Goal: Find specific page/section

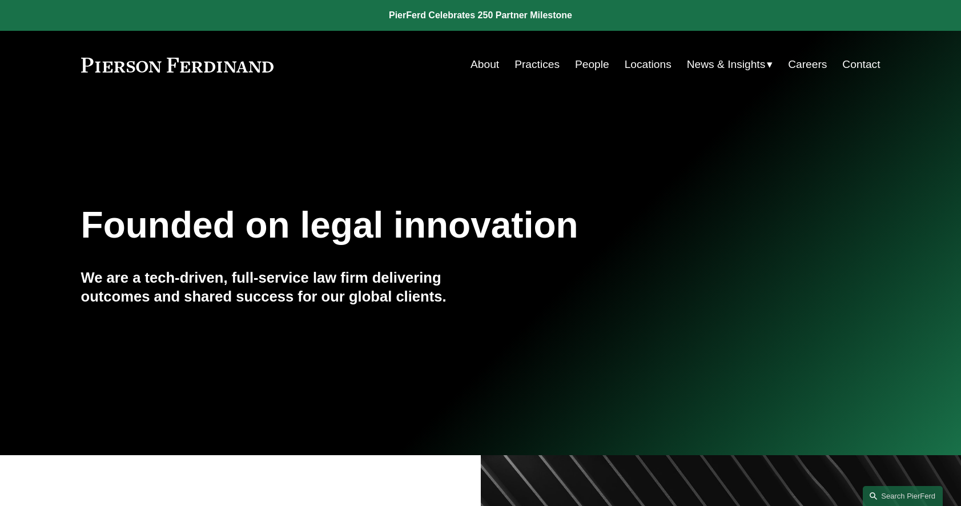
click at [580, 65] on link "People" at bounding box center [592, 65] width 34 height 22
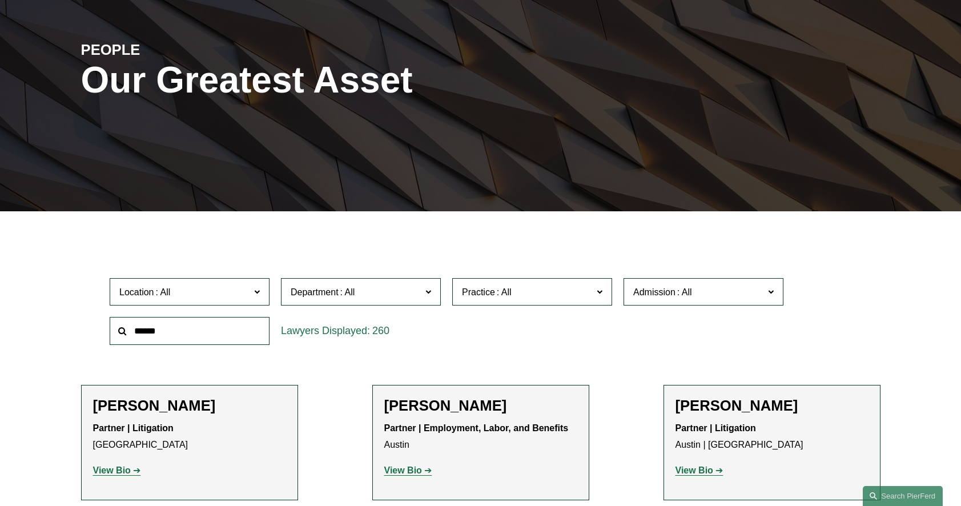
scroll to position [122, 0]
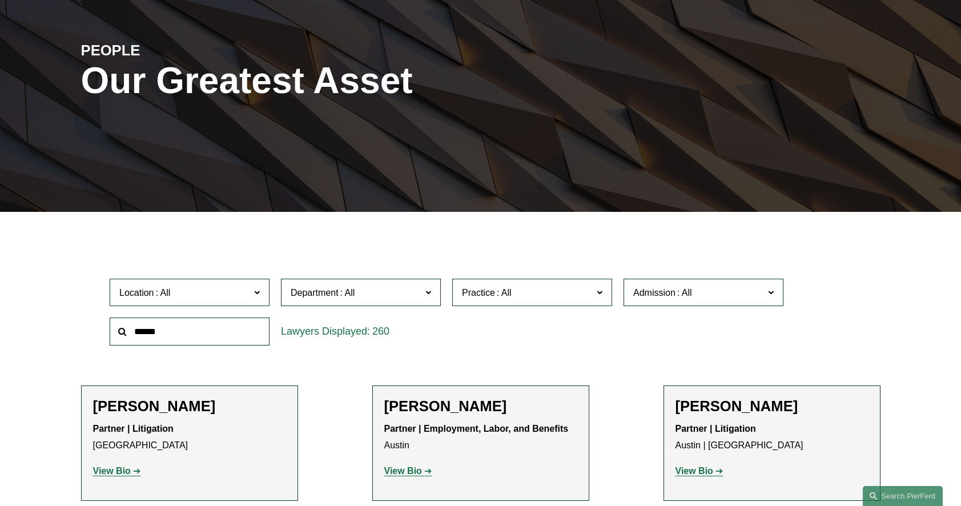
click at [408, 299] on span "Department" at bounding box center [356, 292] width 131 height 15
click at [572, 305] on label "Practice" at bounding box center [532, 293] width 160 height 28
